Goal: Information Seeking & Learning: Learn about a topic

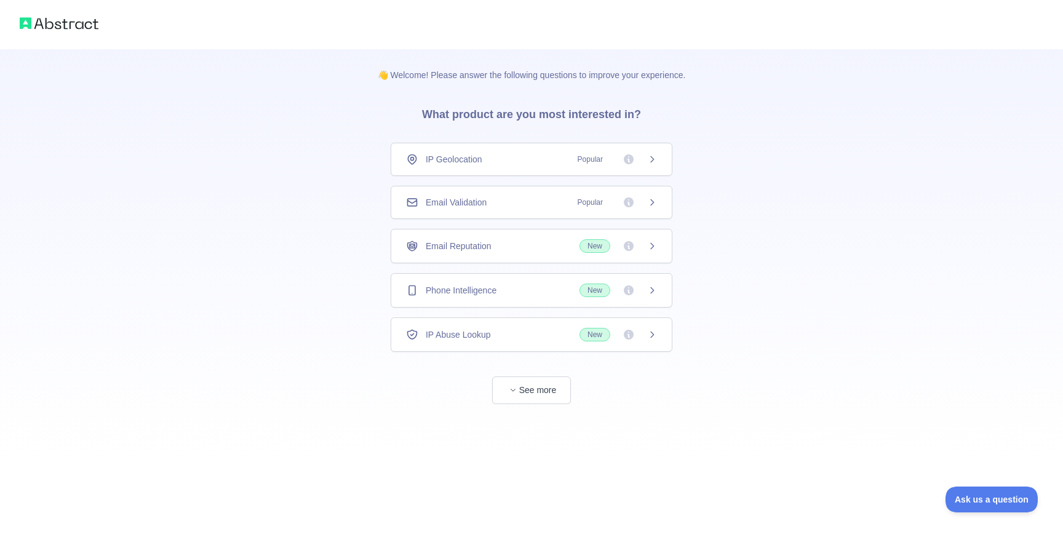
click at [655, 205] on icon at bounding box center [652, 202] width 10 height 10
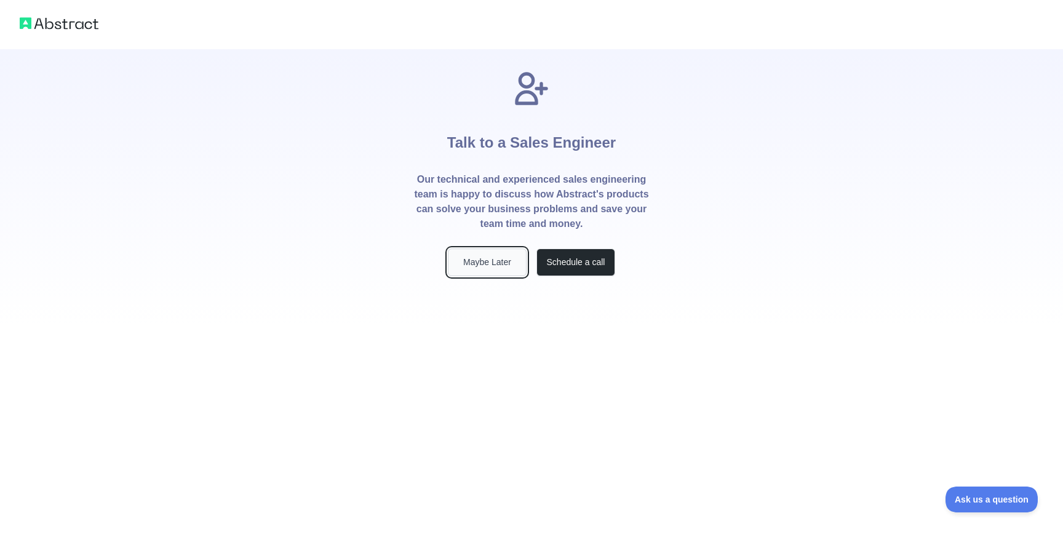
click at [468, 262] on button "Maybe Later" at bounding box center [487, 262] width 79 height 28
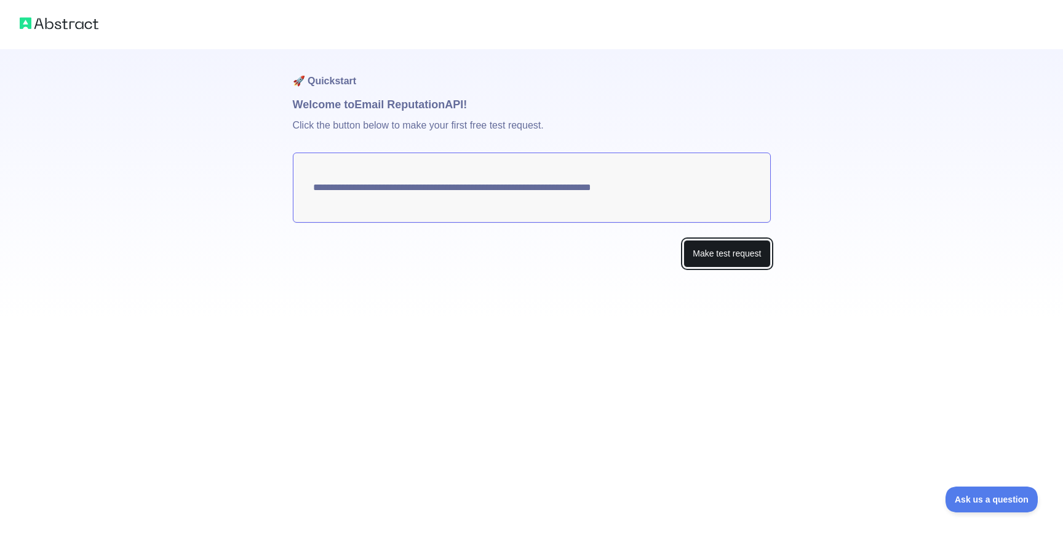
click at [734, 261] on button "Make test request" at bounding box center [726, 254] width 87 height 28
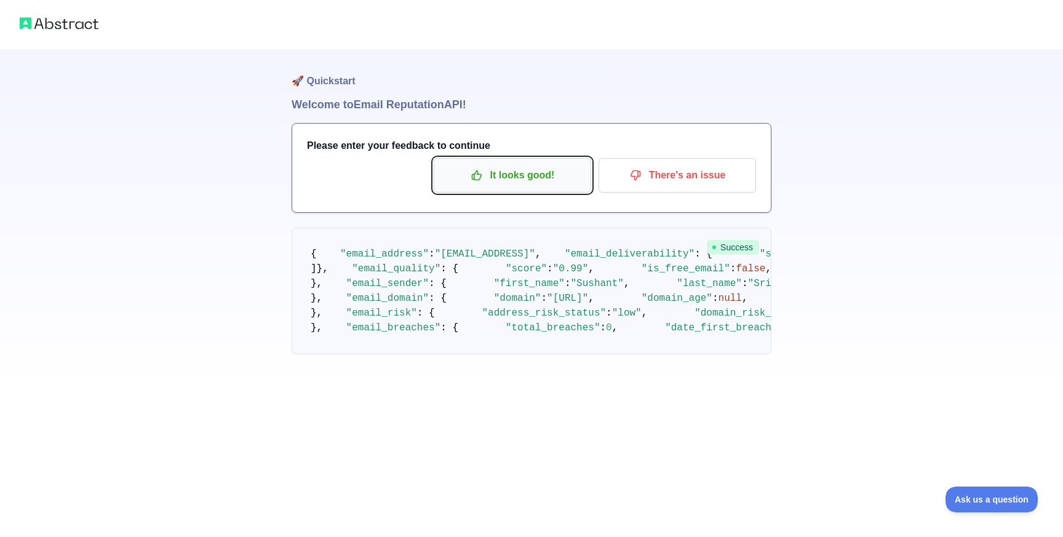
click at [541, 177] on p "It looks good!" at bounding box center [512, 175] width 139 height 21
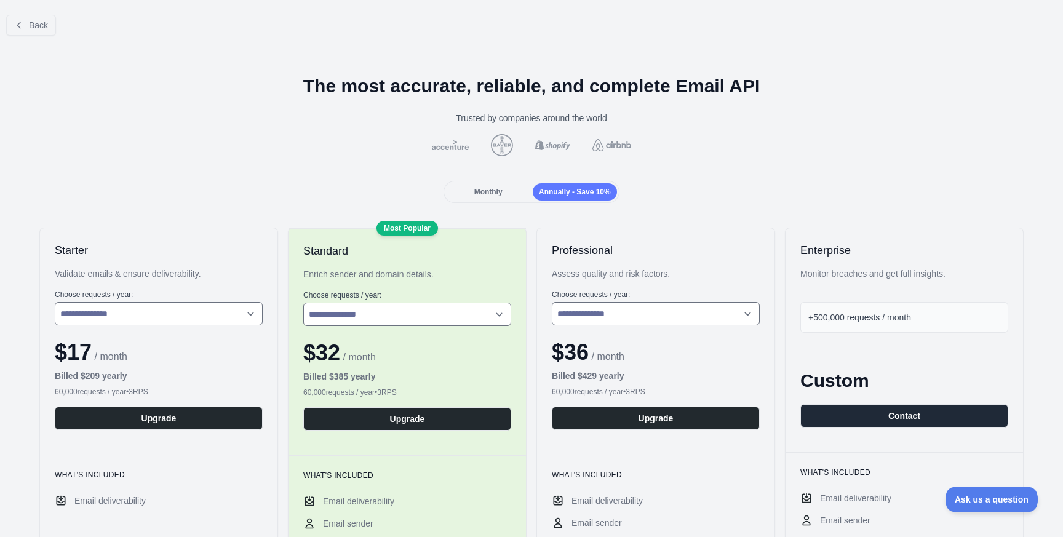
click at [496, 185] on div "Monthly" at bounding box center [488, 191] width 84 height 17
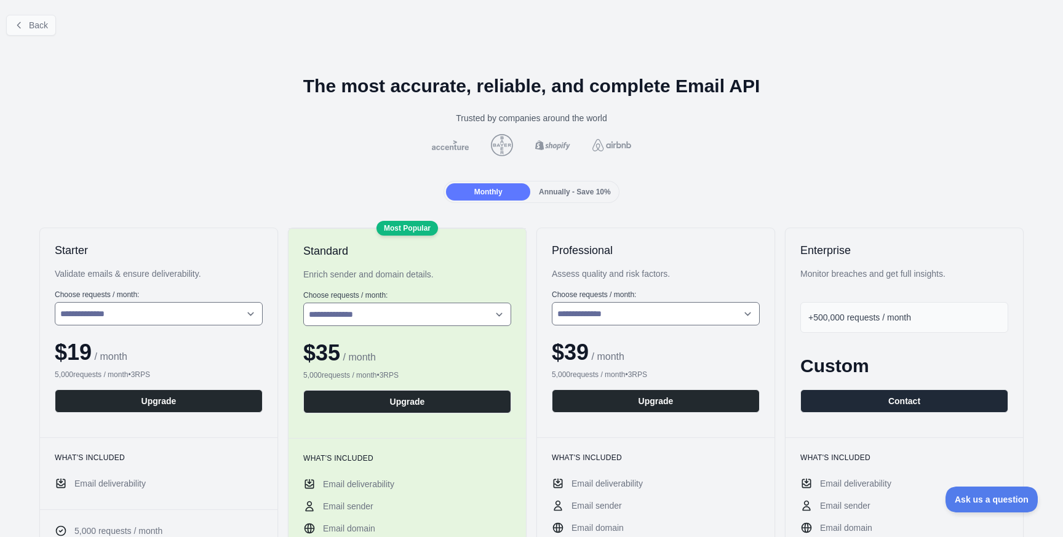
click at [39, 32] on button "Back" at bounding box center [31, 25] width 50 height 21
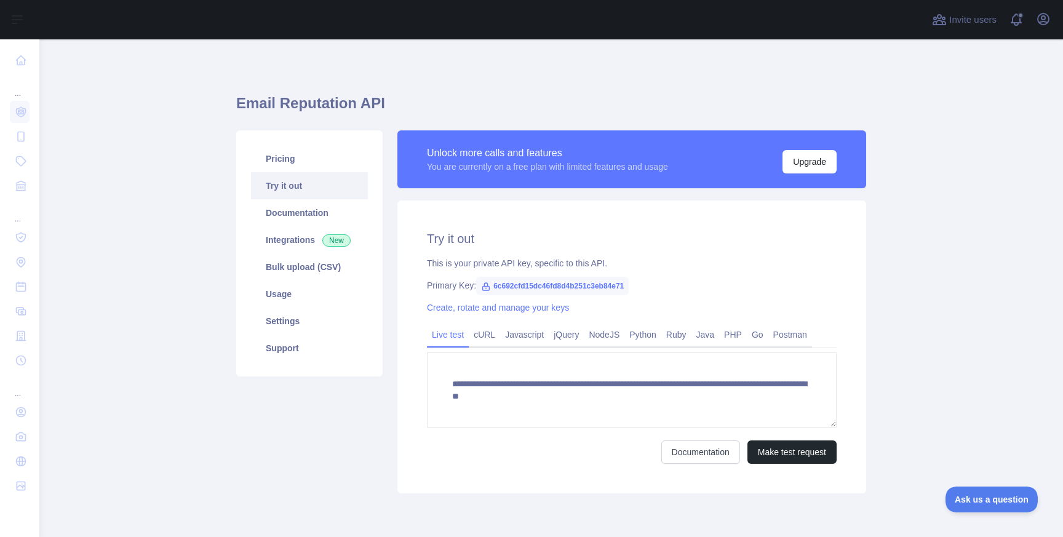
click at [302, 194] on link "Try it out" at bounding box center [309, 185] width 117 height 27
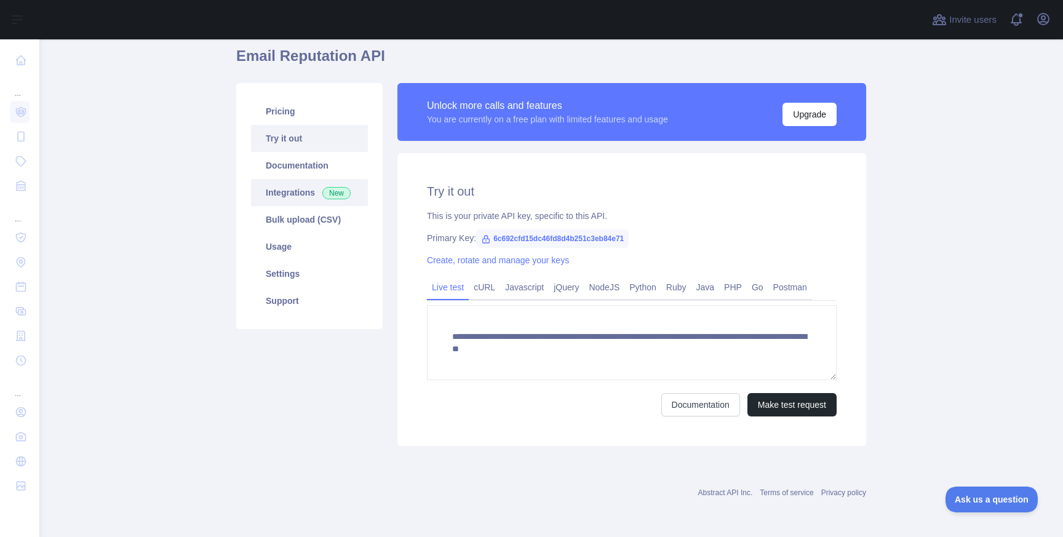
click at [308, 197] on link "Integrations New" at bounding box center [309, 192] width 117 height 27
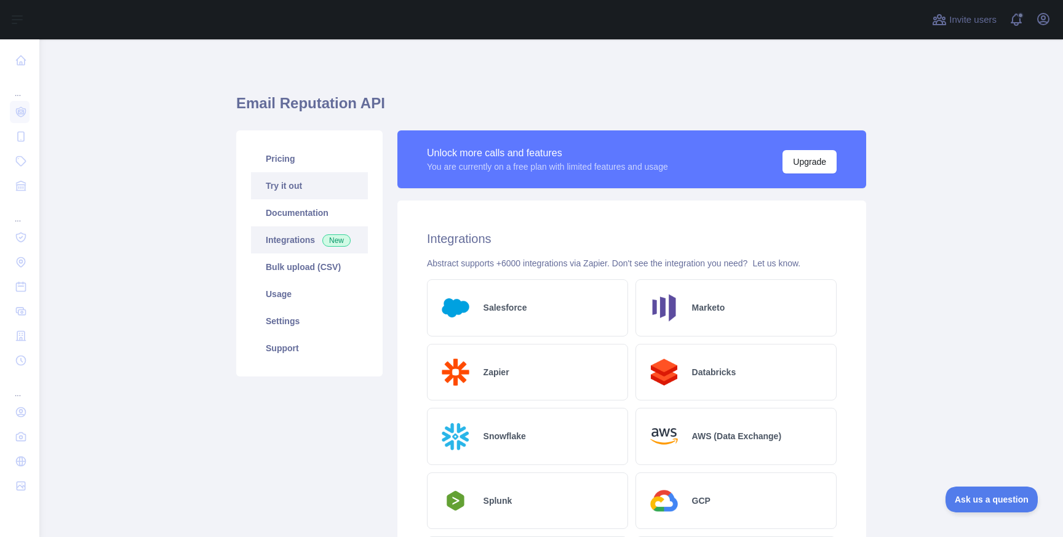
click at [329, 197] on link "Try it out" at bounding box center [309, 185] width 117 height 27
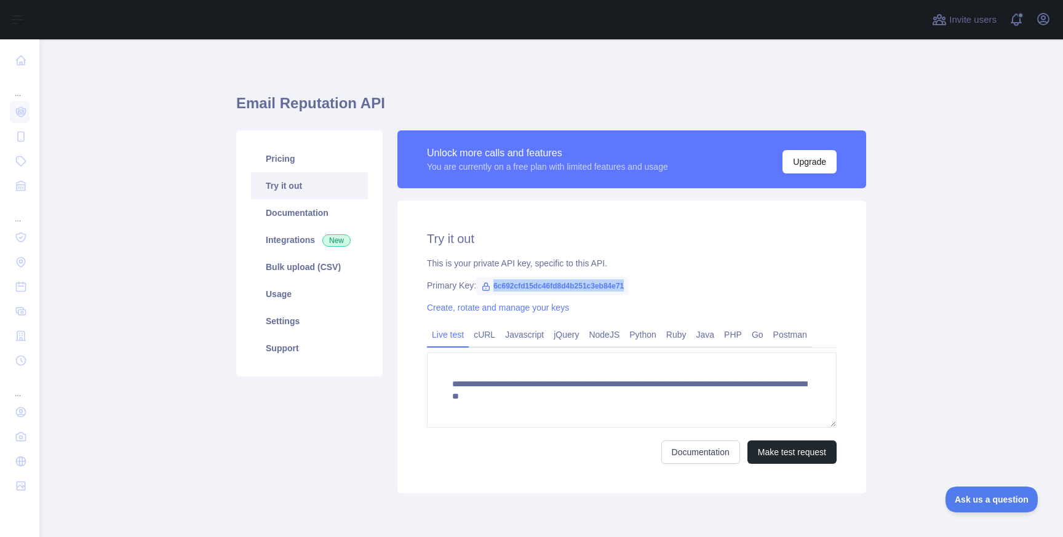
drag, startPoint x: 493, startPoint y: 287, endPoint x: 654, endPoint y: 287, distance: 161.1
click at [654, 287] on div "Primary Key: 6c692cfd15dc46fd8d4b251c3eb84e71" at bounding box center [632, 285] width 410 height 12
copy span "6c692cfd15dc46fd8d4b251c3eb84e71"
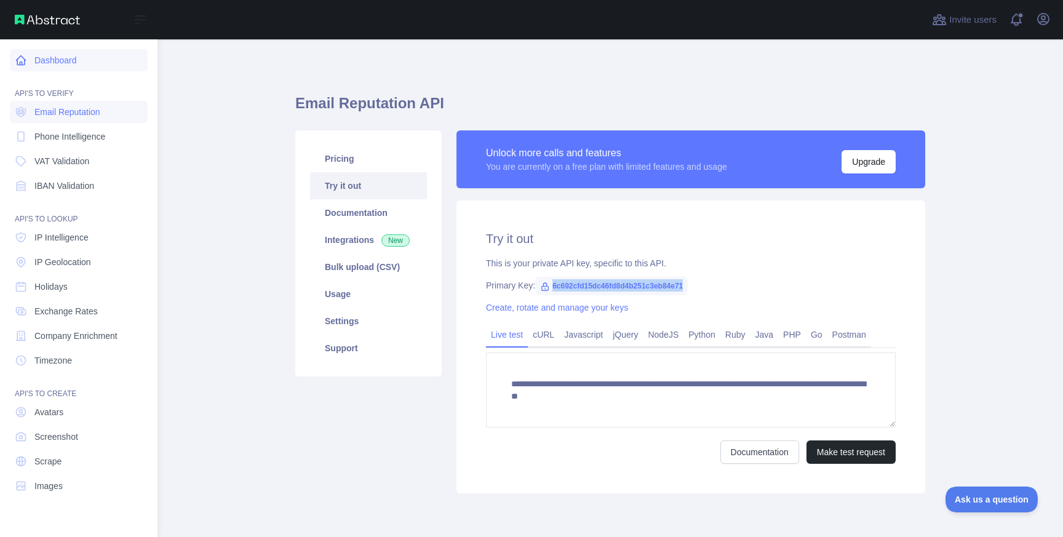
click at [42, 58] on link "Dashboard" at bounding box center [79, 60] width 138 height 22
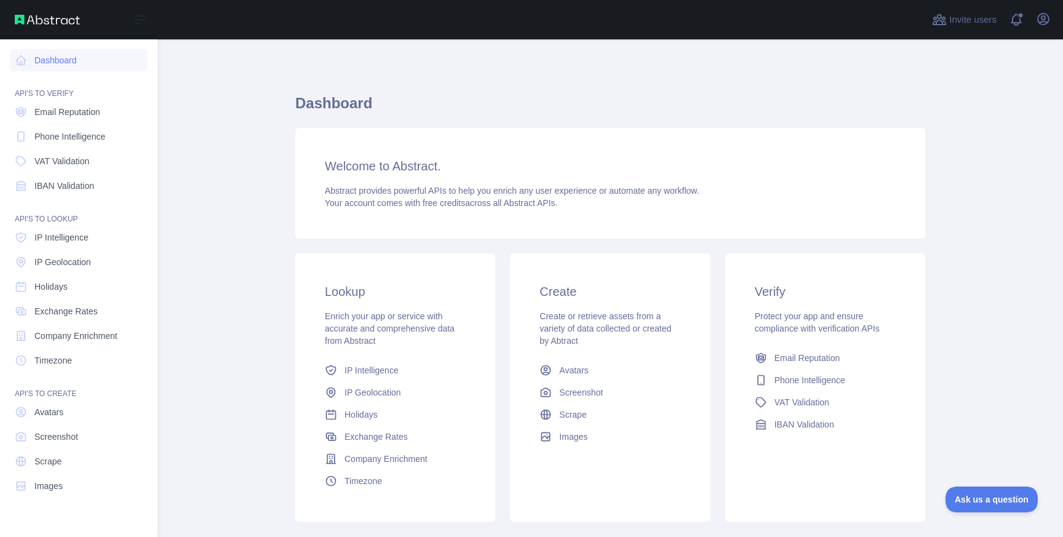
click at [47, 22] on img at bounding box center [47, 20] width 65 height 10
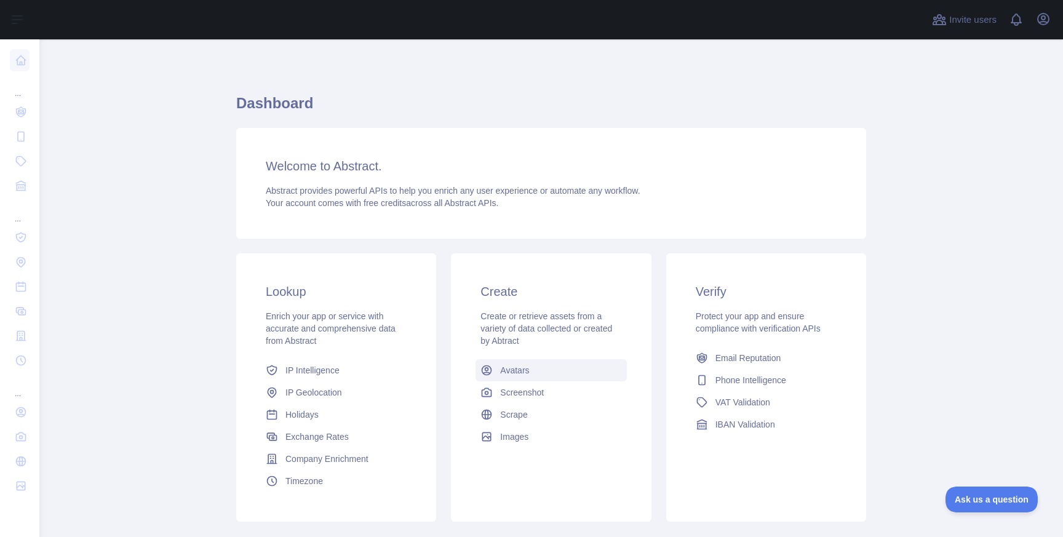
scroll to position [76, 0]
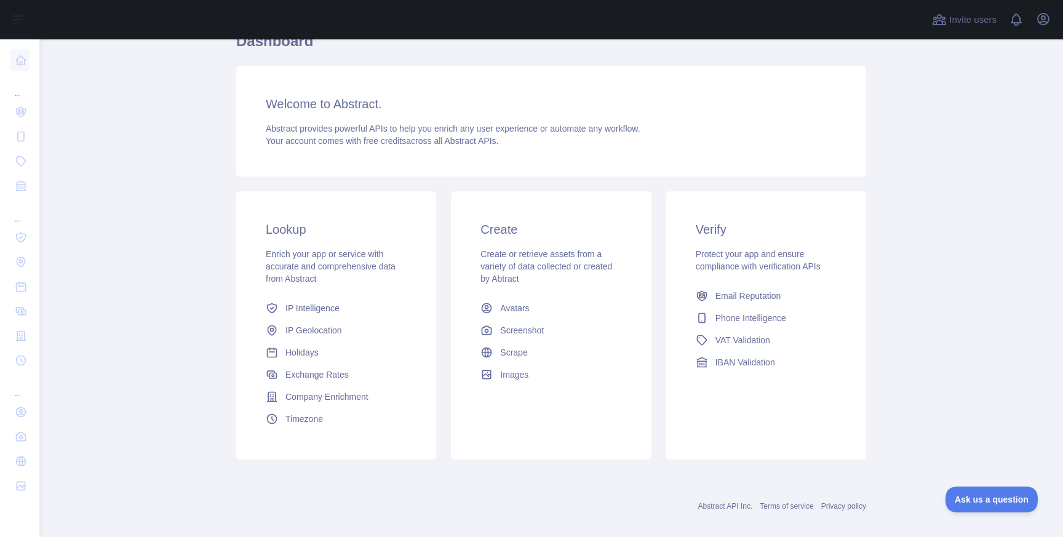
scroll to position [55, 0]
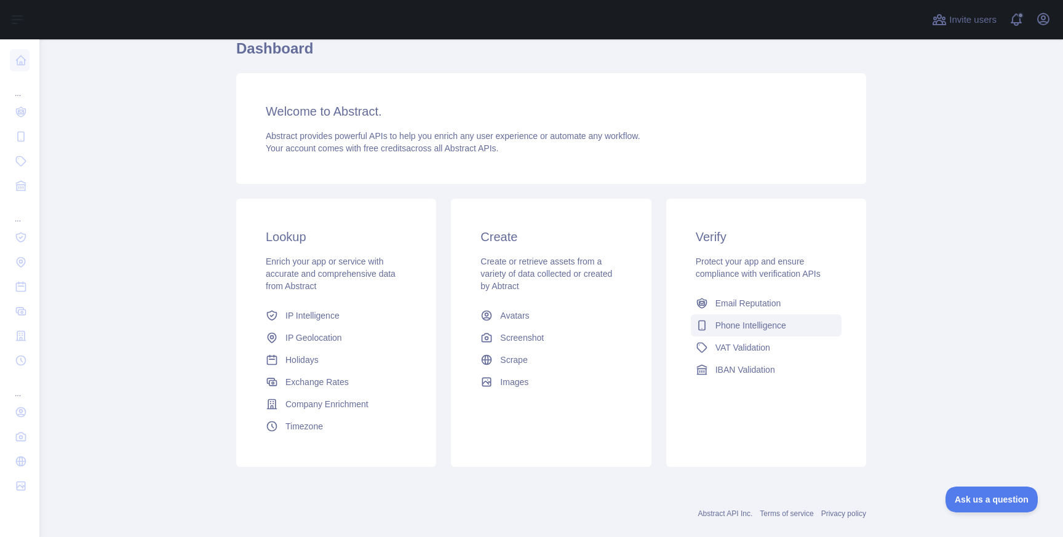
click at [734, 328] on span "Phone Intelligence" at bounding box center [750, 325] width 71 height 12
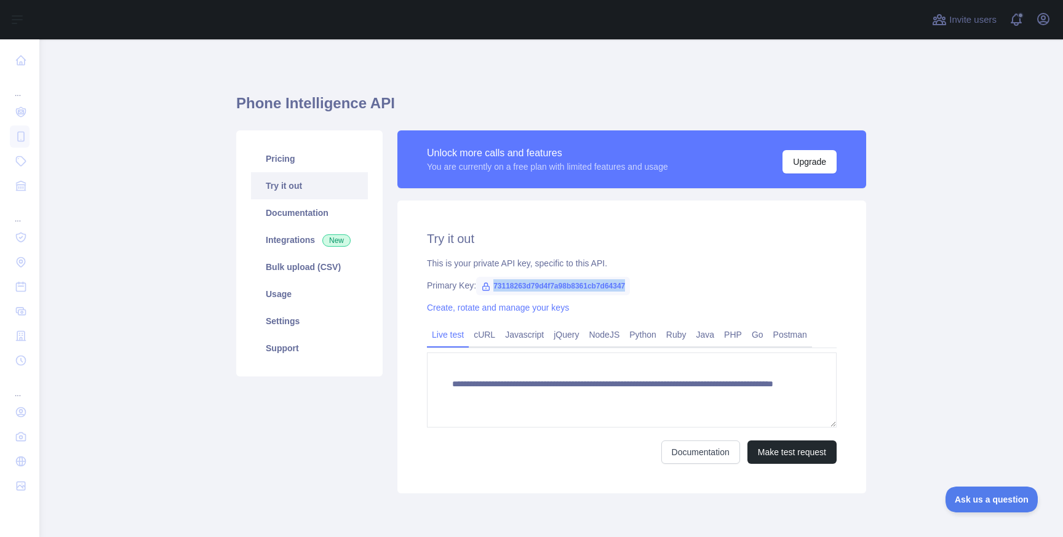
drag, startPoint x: 494, startPoint y: 285, endPoint x: 680, endPoint y: 285, distance: 185.8
click at [680, 285] on div "Primary Key: 73118263d79d4f7a98b8361cb7d64347" at bounding box center [632, 285] width 410 height 12
copy span "73118263d79d4f7a98b8361cb7d64347"
